Goal: Task Accomplishment & Management: Use online tool/utility

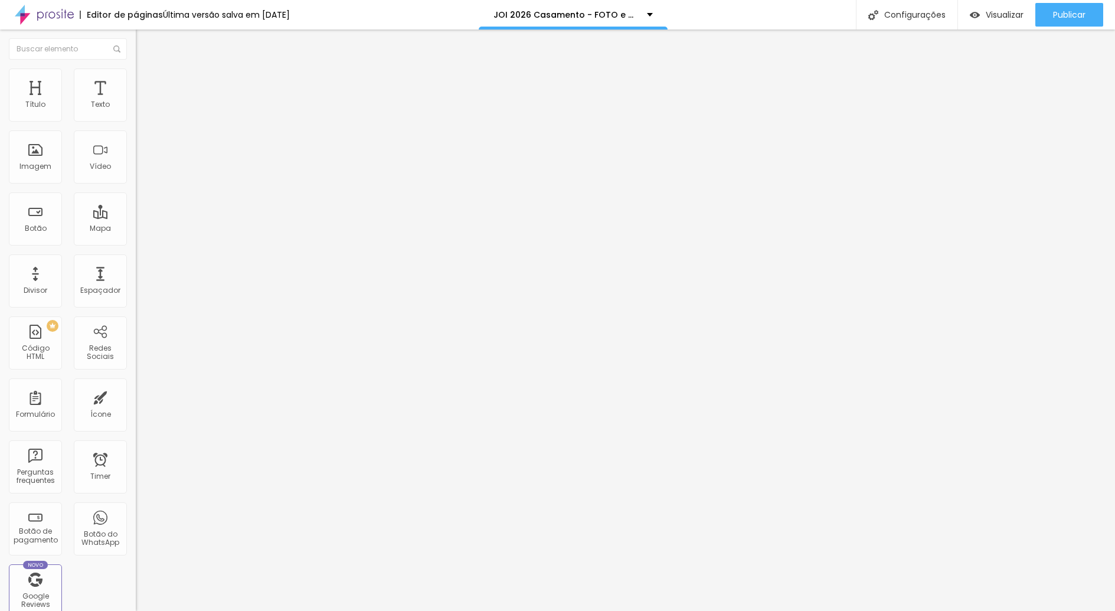
click at [146, 83] on span "Avançado" at bounding box center [165, 88] width 39 height 10
click at [136, 507] on div at bounding box center [204, 507] width 136 height 0
click at [136, 507] on li "Tablet" at bounding box center [204, 510] width 136 height 7
click at [136, 515] on div at bounding box center [204, 515] width 136 height 0
click at [136, 522] on div at bounding box center [204, 522] width 136 height 0
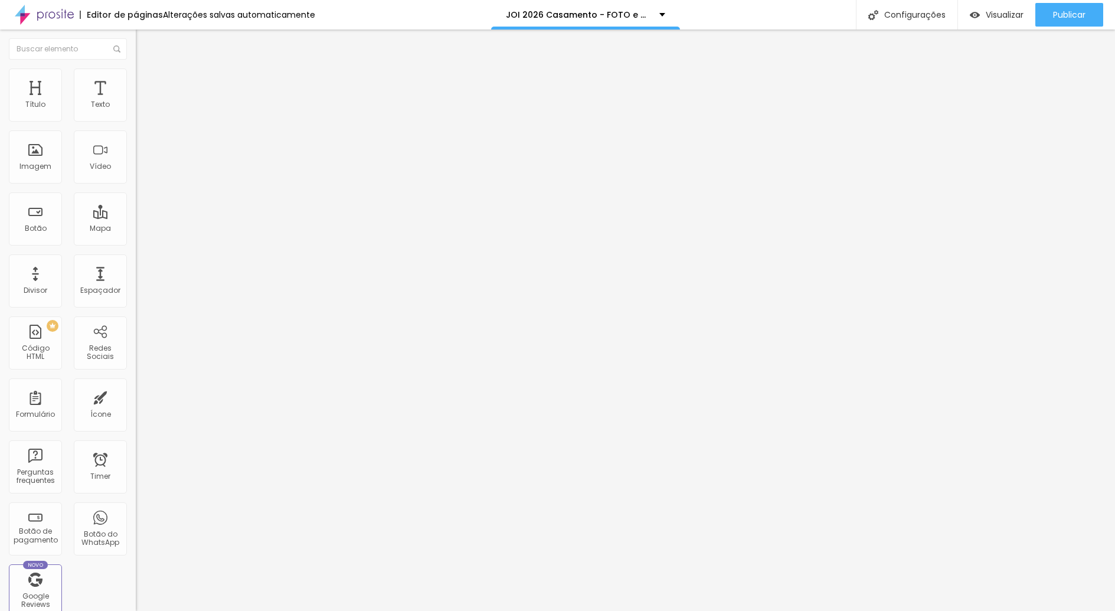
click at [146, 83] on span "Avançado" at bounding box center [165, 88] width 39 height 10
click at [136, 507] on div at bounding box center [204, 507] width 136 height 0
click at [136, 515] on div at bounding box center [204, 515] width 136 height 0
click at [136, 522] on div at bounding box center [204, 522] width 136 height 0
click at [1060, 18] on span "Publicar" at bounding box center [1069, 14] width 32 height 9
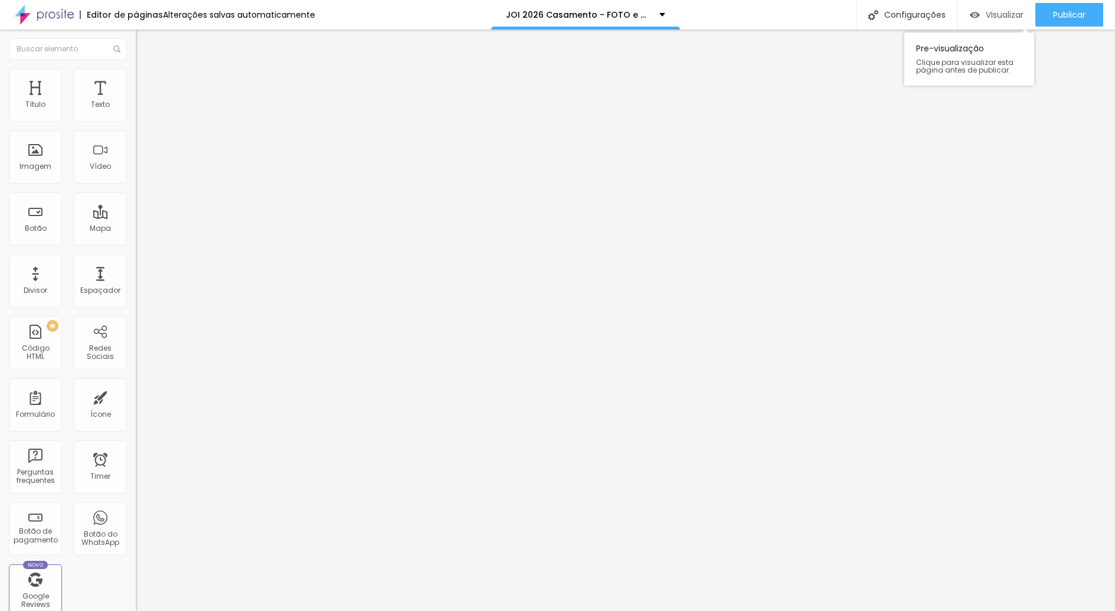
click at [997, 15] on span "Visualizar" at bounding box center [1004, 14] width 38 height 9
